Goal: Information Seeking & Learning: Find specific fact

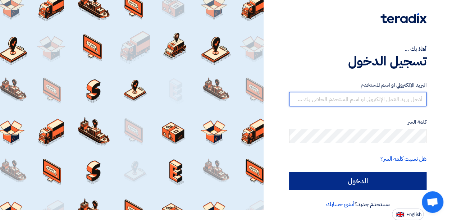
type input "[EMAIL_ADDRESS][DOMAIN_NAME]"
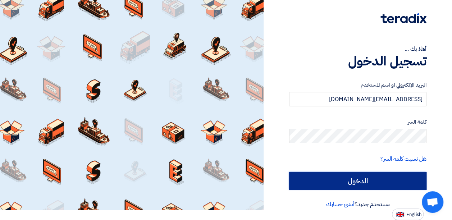
click at [344, 181] on input "الدخول" at bounding box center [357, 181] width 137 height 18
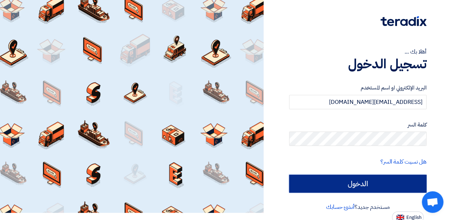
scroll to position [10, 0]
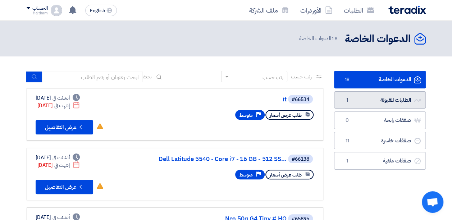
click at [399, 99] on link "الطلبات المقبولة الطلبات المقبولة 1" at bounding box center [380, 100] width 92 height 18
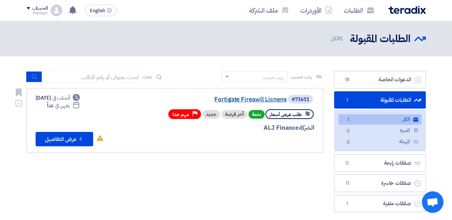
click at [259, 100] on link "Fortigate Fireawll Licnens" at bounding box center [215, 99] width 144 height 6
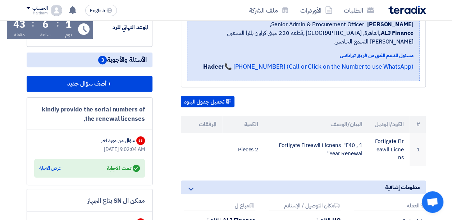
scroll to position [144, 0]
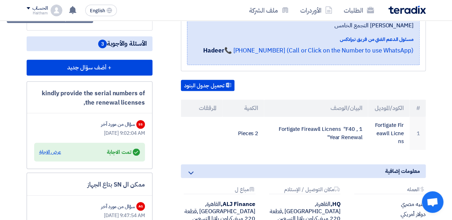
click at [47, 156] on div "عرض الاجابة" at bounding box center [50, 152] width 22 height 7
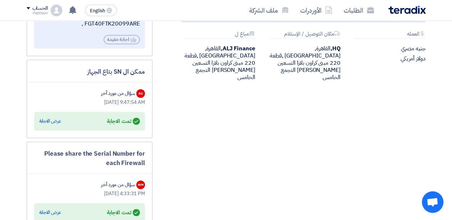
scroll to position [228, 0]
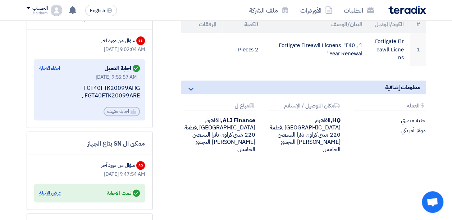
click at [51, 197] on div "عرض الاجابة" at bounding box center [50, 193] width 22 height 7
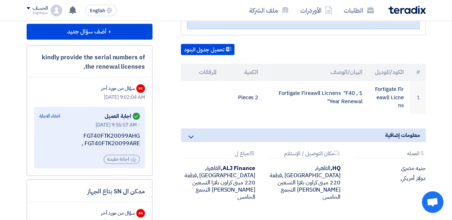
scroll to position [240, 0]
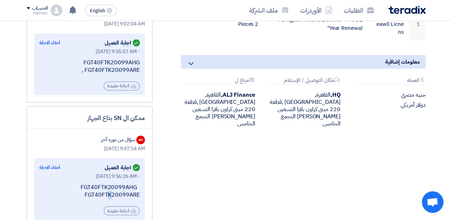
drag, startPoint x: 82, startPoint y: 209, endPoint x: 140, endPoint y: 217, distance: 58.8
click at [140, 217] on div "ممكن ال SN بتاع الجهاز AG سؤال من مورد آخر [DATE] 9:47:54 AM Answered اجابة الع…" at bounding box center [90, 166] width 126 height 121
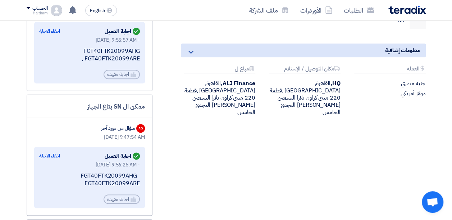
click at [128, 187] on div "FGT40FTK20099AHG FGT40FTK20099ARE" at bounding box center [89, 179] width 101 height 15
click at [129, 187] on div "FGT40FTK20099AHG FGT40FTK20099ARE" at bounding box center [89, 179] width 101 height 15
click at [127, 204] on div "Helpful اجابة مفيدة" at bounding box center [122, 199] width 36 height 9
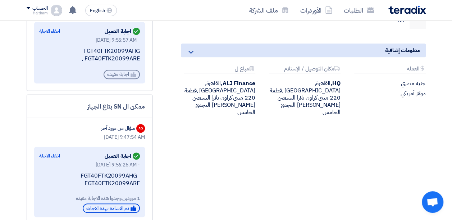
click at [131, 77] on use at bounding box center [134, 74] width 6 height 5
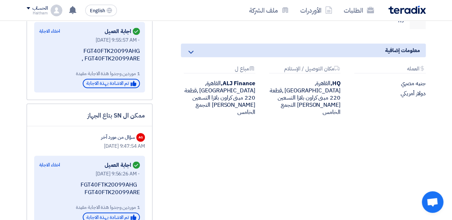
scroll to position [397, 0]
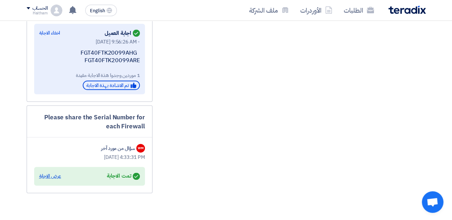
click at [47, 180] on div "عرض الاجابة" at bounding box center [50, 176] width 22 height 7
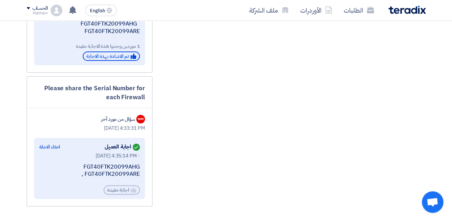
scroll to position [433, 0]
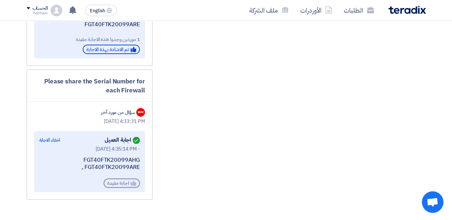
click at [124, 188] on div "Helpful اجابة مفيدة" at bounding box center [122, 182] width 36 height 9
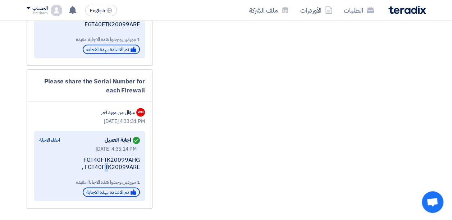
drag, startPoint x: 85, startPoint y: 168, endPoint x: 138, endPoint y: 180, distance: 54.4
click at [139, 180] on div "[DATE] 4:35:14 PM - FGT40FTK20099AHG , FGT40FTK20099ARE 1 موردين وجدوا هذة الاج…" at bounding box center [89, 171] width 101 height 52
click at [136, 172] on div "FGT40FTK20099AHG , FGT40FTK20099ARE" at bounding box center [89, 163] width 101 height 15
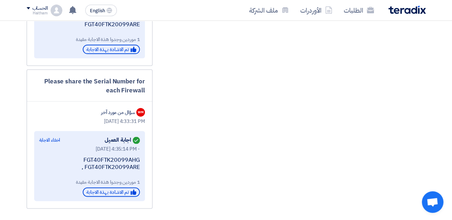
copy div "FGT40FTK20099AHG , FGT40FTK20099ARE"
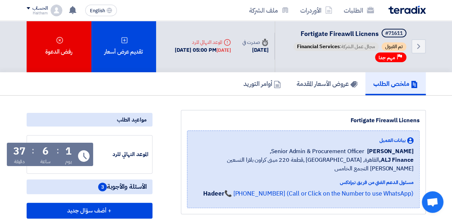
scroll to position [0, 0]
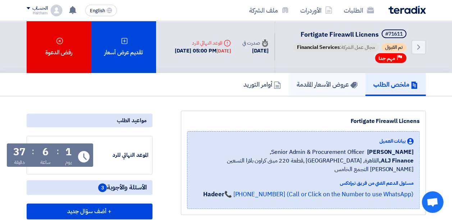
click at [326, 96] on link "عروض الأسعار المقدمة" at bounding box center [327, 84] width 77 height 23
